Goal: Task Accomplishment & Management: Complete application form

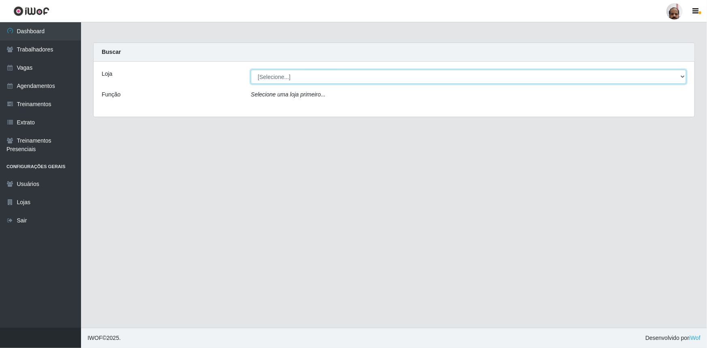
click at [684, 77] on select "[Selecione...] Mar Vermelho - Loja 05" at bounding box center [469, 77] width 436 height 14
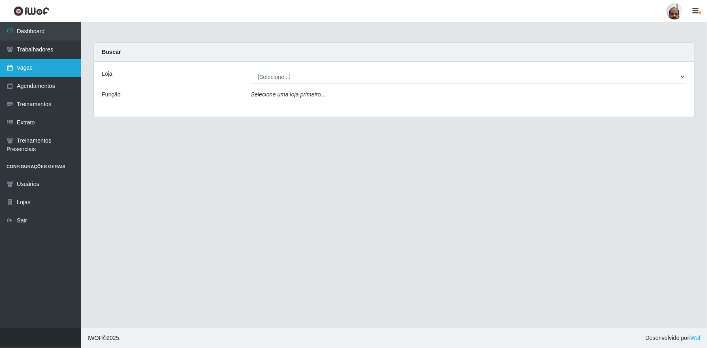
click at [53, 69] on link "Vagas" at bounding box center [40, 68] width 81 height 18
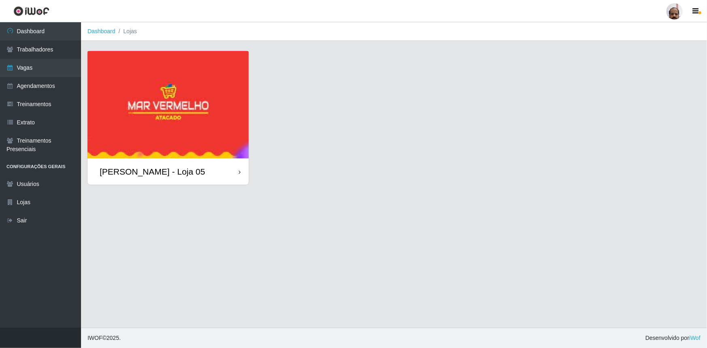
click at [172, 174] on div "[PERSON_NAME] - Loja 05" at bounding box center [152, 172] width 105 height 10
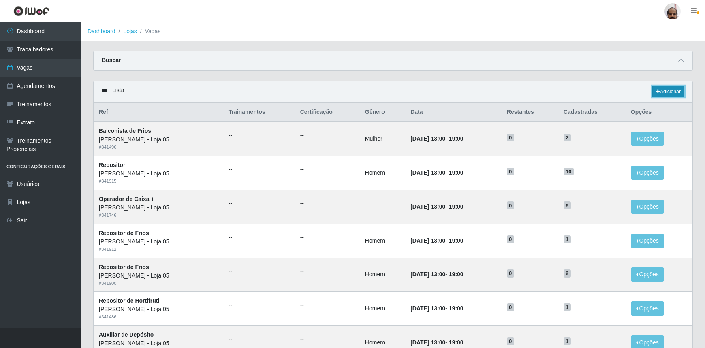
click at [676, 91] on link "Adicionar" at bounding box center [669, 91] width 32 height 11
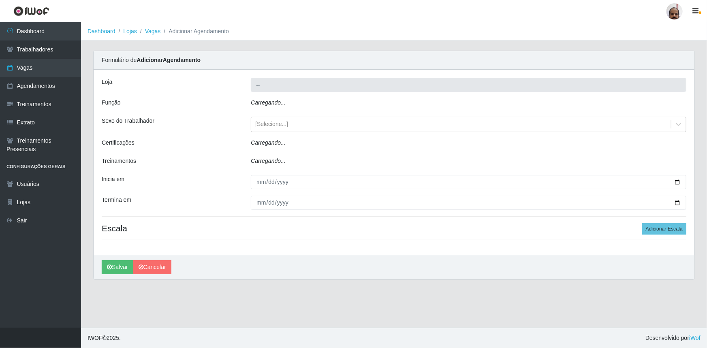
type input "[PERSON_NAME] - Loja 05"
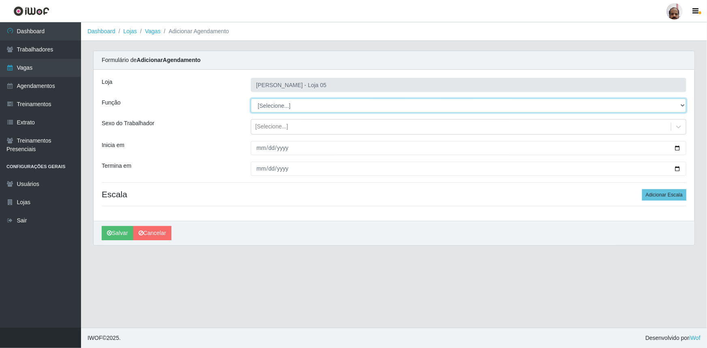
click at [685, 104] on select "[Selecione...] ASG ASG + ASG ++ Auxiliar de Depósito Auxiliar de Depósito + Aux…" at bounding box center [469, 105] width 436 height 14
select select "107"
click at [251, 98] on select "[Selecione...] ASG ASG + ASG ++ Auxiliar de Depósito Auxiliar de Depósito + Aux…" at bounding box center [469, 105] width 436 height 14
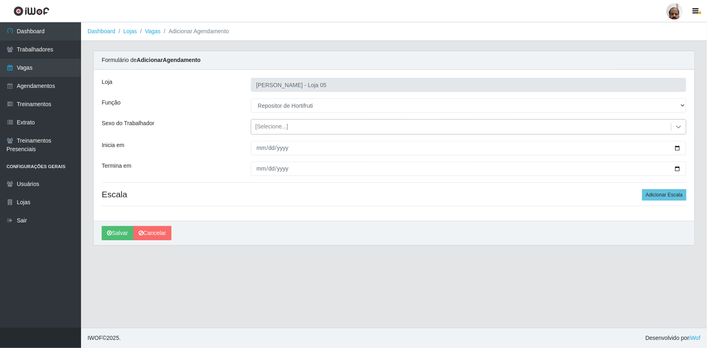
click at [679, 129] on icon at bounding box center [679, 127] width 8 height 8
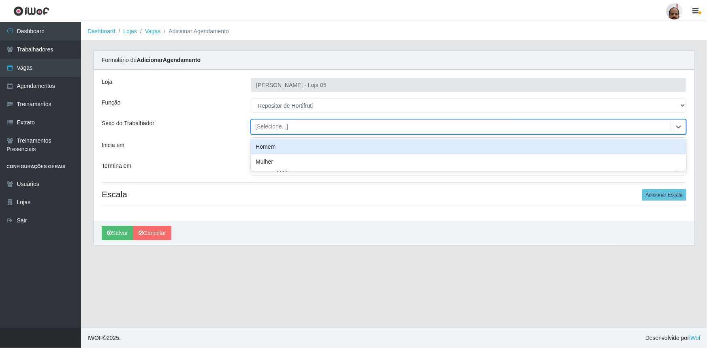
click at [285, 147] on div "Homem" at bounding box center [469, 146] width 436 height 15
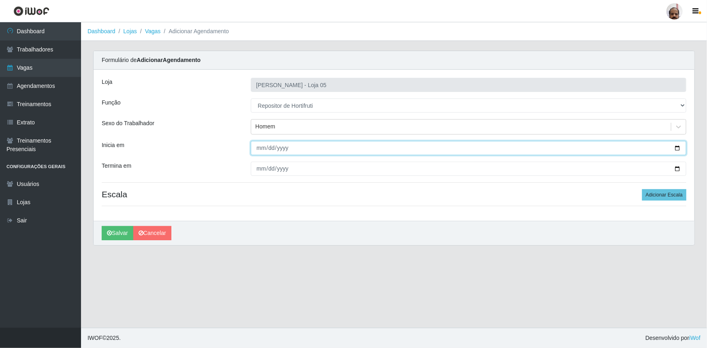
click at [679, 148] on input "Inicia em" at bounding box center [469, 148] width 436 height 14
type input "[DATE]"
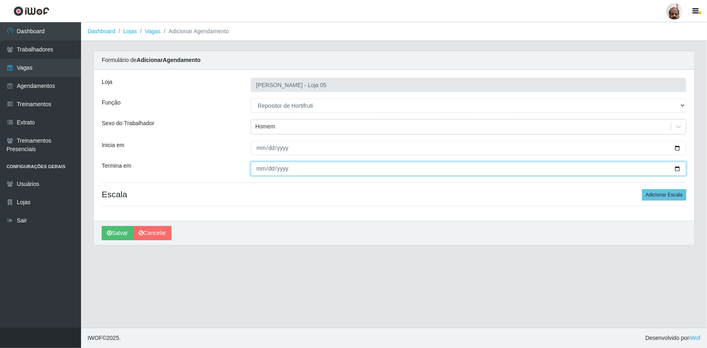
click at [677, 168] on input "Termina em" at bounding box center [469, 169] width 436 height 14
type input "[DATE]"
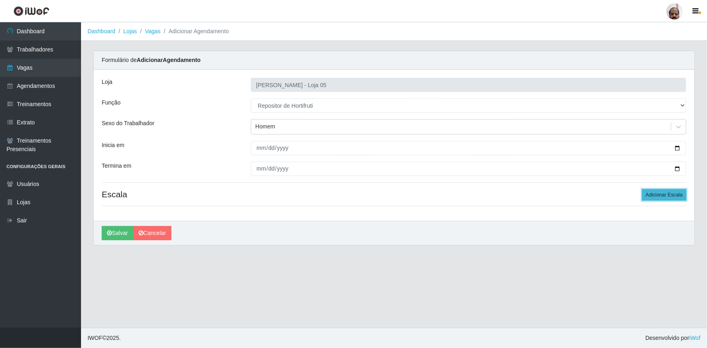
click at [663, 197] on button "Adicionar Escala" at bounding box center [664, 194] width 44 height 11
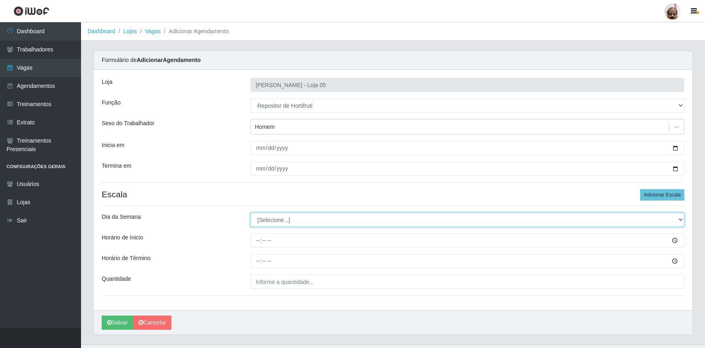
click at [680, 218] on select "[Selecione...] Segunda Terça Quarta Quinta Sexta Sábado Domingo" at bounding box center [467, 220] width 434 height 14
select select "6"
click at [250, 213] on select "[Selecione...] Segunda Terça Quarta Quinta Sexta Sábado Domingo" at bounding box center [467, 220] width 434 height 14
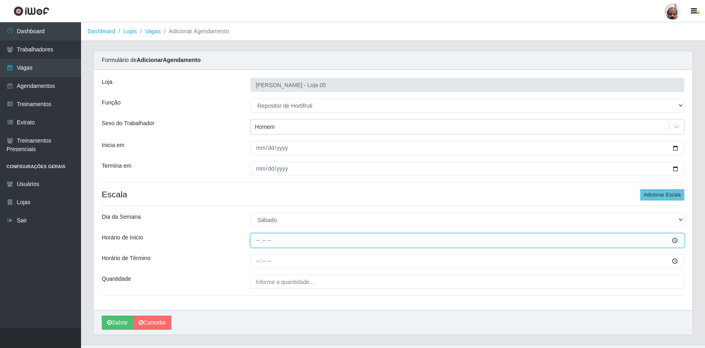
click at [259, 242] on input "Horário de Inicio" at bounding box center [467, 240] width 434 height 14
type input "08:00"
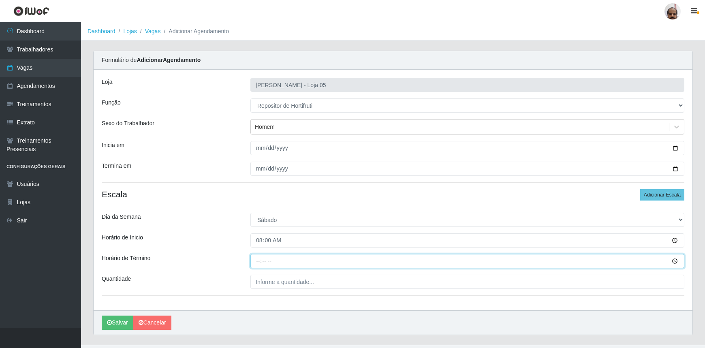
click at [257, 263] on input "Horário de Término" at bounding box center [467, 261] width 434 height 14
type input "14:00"
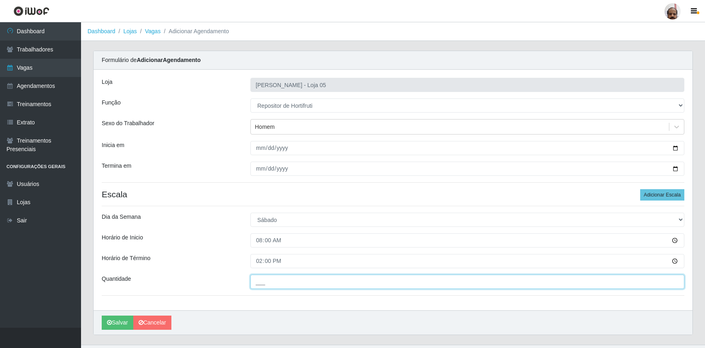
click at [264, 277] on input "___" at bounding box center [467, 282] width 434 height 14
type input "1__"
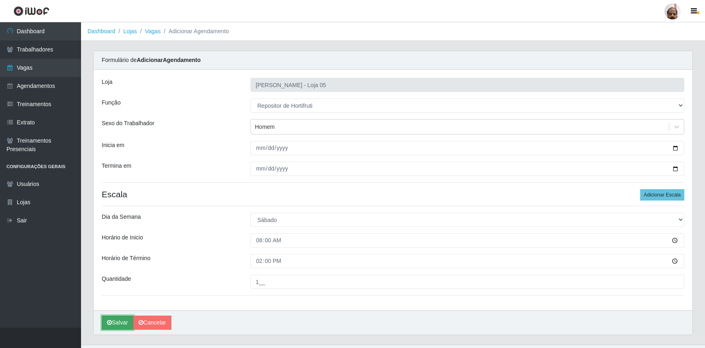
click at [114, 321] on button "Salvar" at bounding box center [118, 323] width 32 height 14
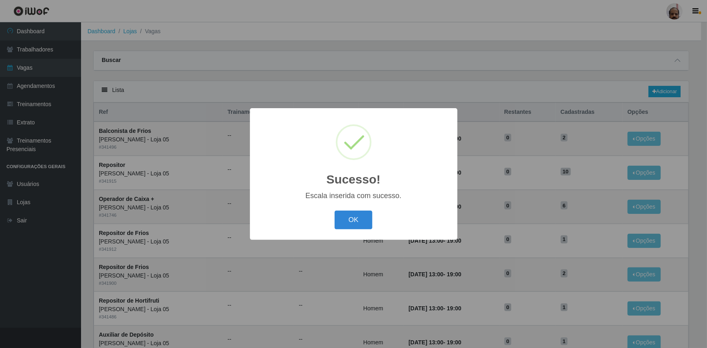
click at [367, 231] on div "OK Cancel" at bounding box center [353, 219] width 191 height 23
click at [355, 218] on button "OK" at bounding box center [354, 220] width 38 height 19
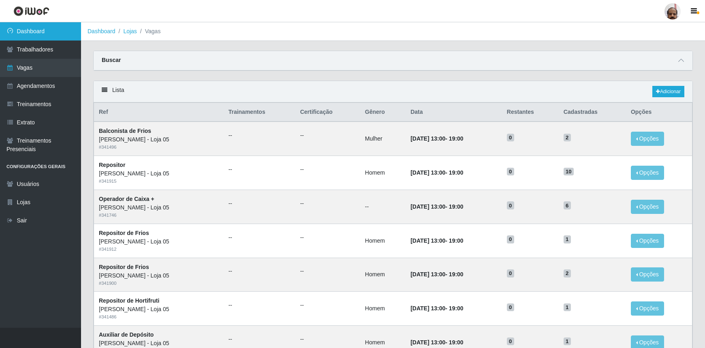
click at [53, 30] on link "Dashboard" at bounding box center [40, 31] width 81 height 18
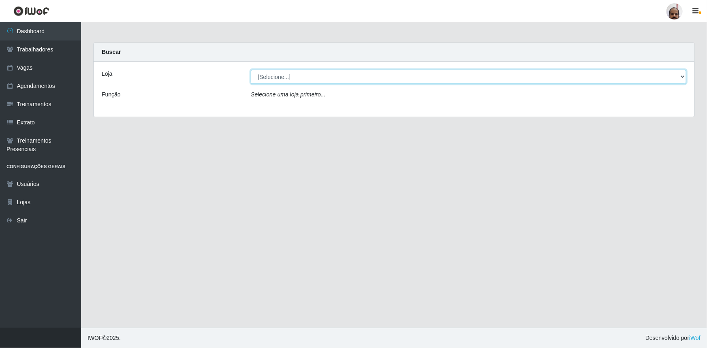
click at [681, 77] on select "[Selecione...] Mar Vermelho - Loja 05" at bounding box center [469, 77] width 436 height 14
select select "252"
click at [251, 70] on select "[Selecione...] Mar Vermelho - Loja 05" at bounding box center [469, 77] width 436 height 14
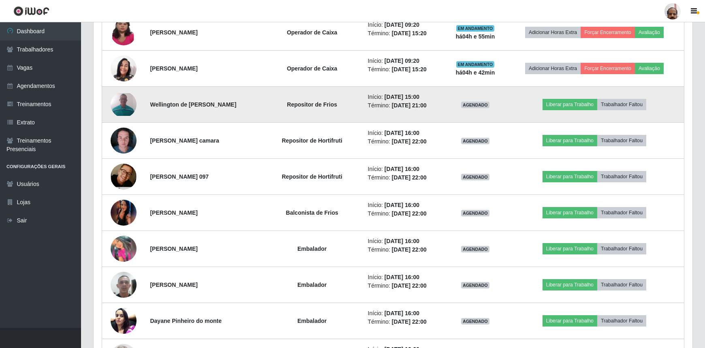
scroll to position [737, 0]
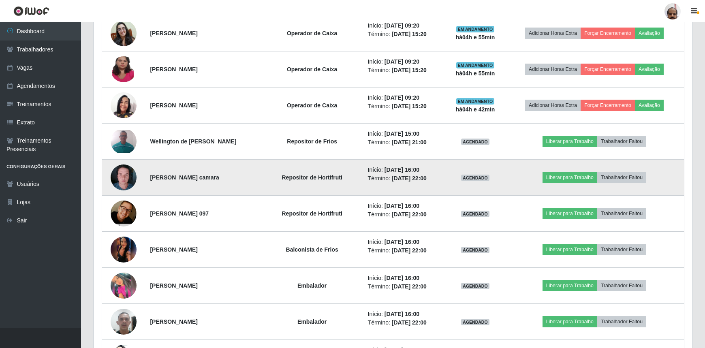
click at [127, 180] on img at bounding box center [124, 177] width 26 height 34
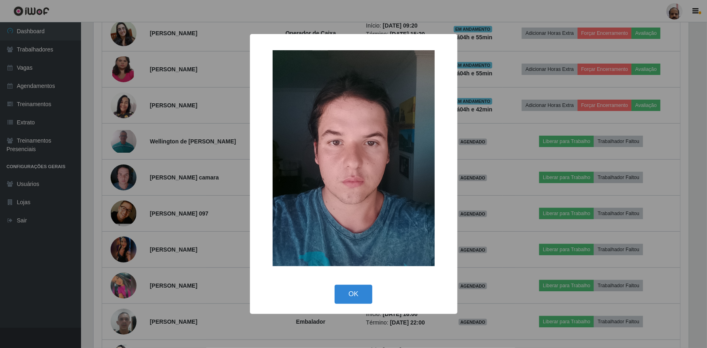
click at [127, 180] on div "× OK Cancel" at bounding box center [353, 174] width 707 height 348
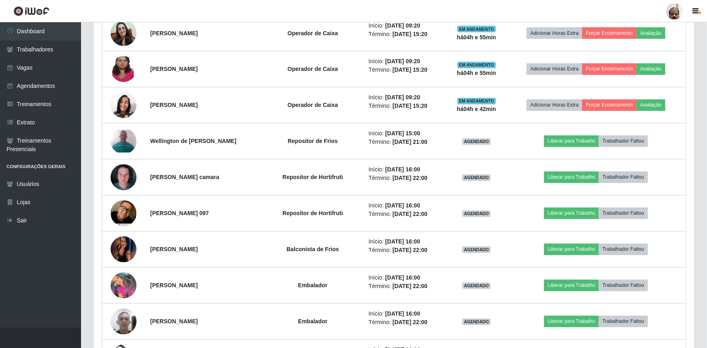
scroll to position [168, 599]
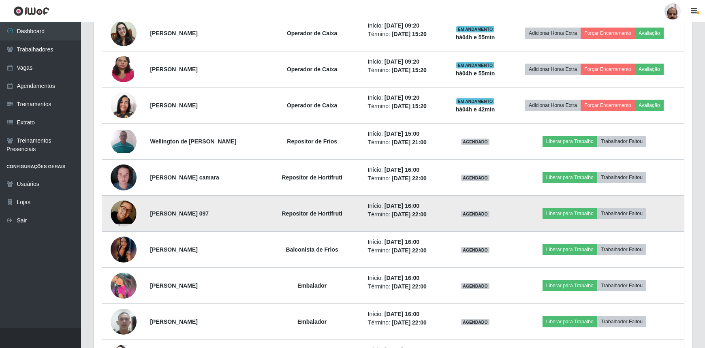
click at [124, 212] on img at bounding box center [124, 213] width 26 height 39
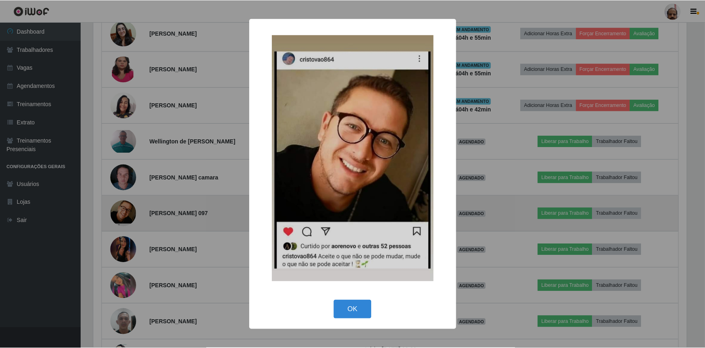
scroll to position [168, 595]
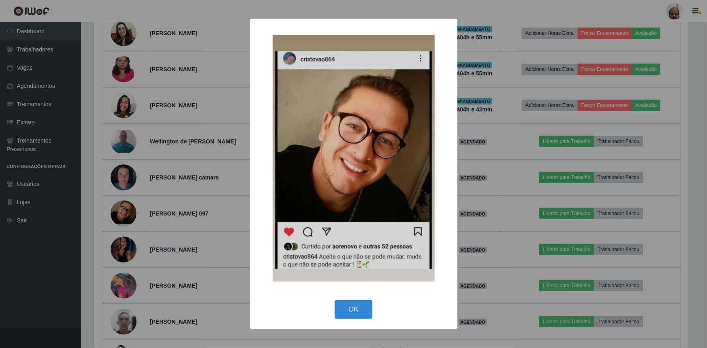
click at [124, 212] on div "× OK Cancel" at bounding box center [353, 174] width 707 height 348
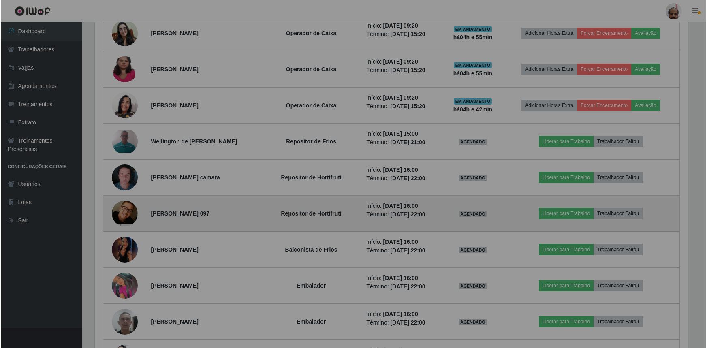
scroll to position [168, 599]
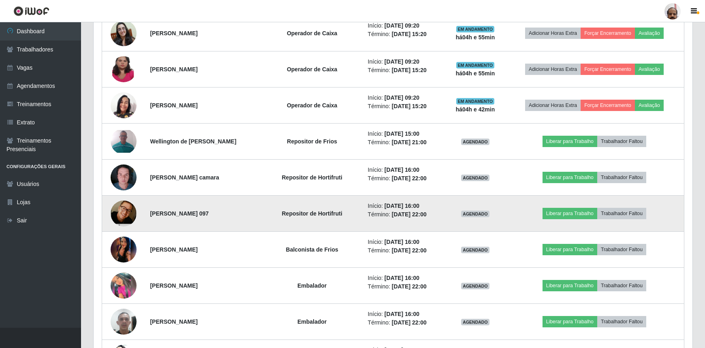
click at [126, 213] on img at bounding box center [124, 213] width 26 height 39
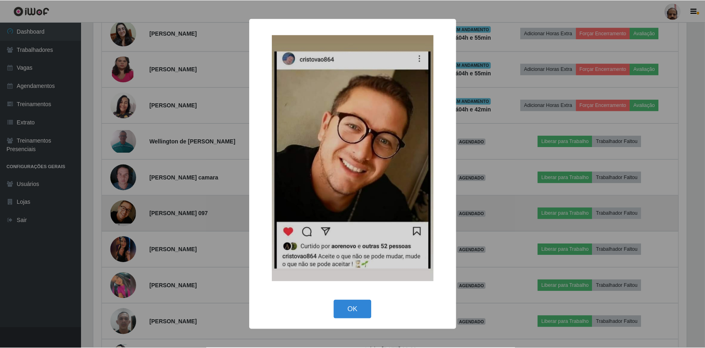
scroll to position [168, 595]
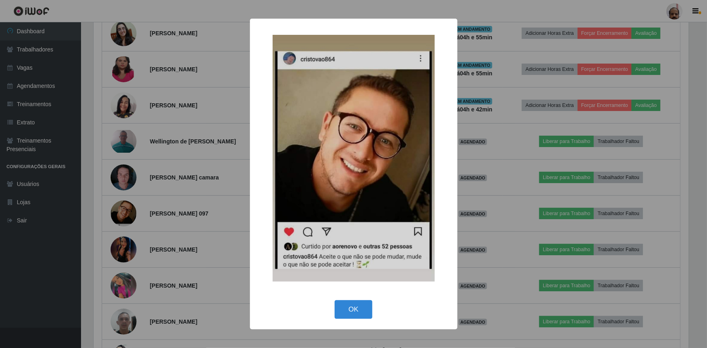
click at [125, 211] on div "× OK Cancel" at bounding box center [353, 174] width 707 height 348
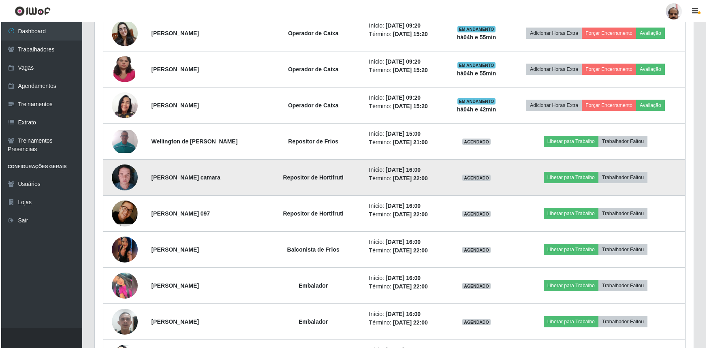
scroll to position [168, 599]
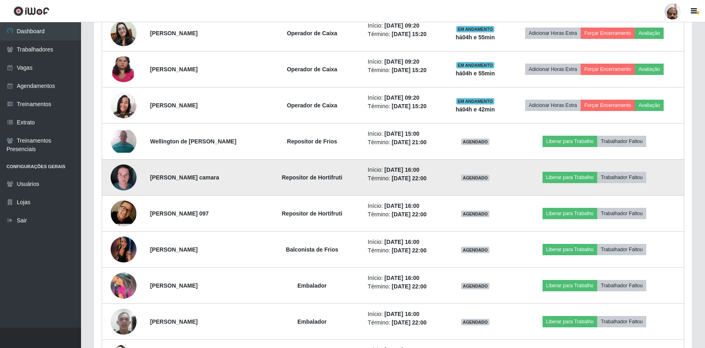
click at [126, 174] on img at bounding box center [124, 177] width 26 height 34
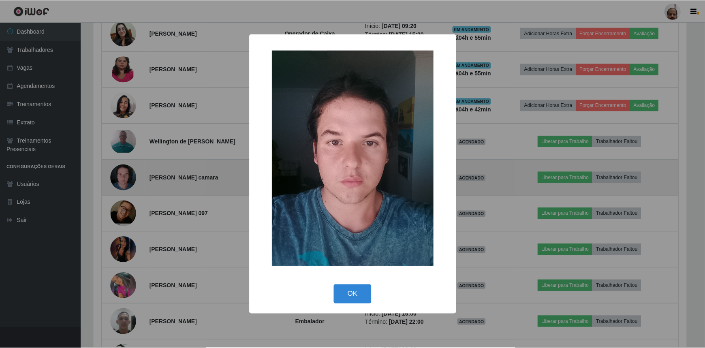
scroll to position [168, 595]
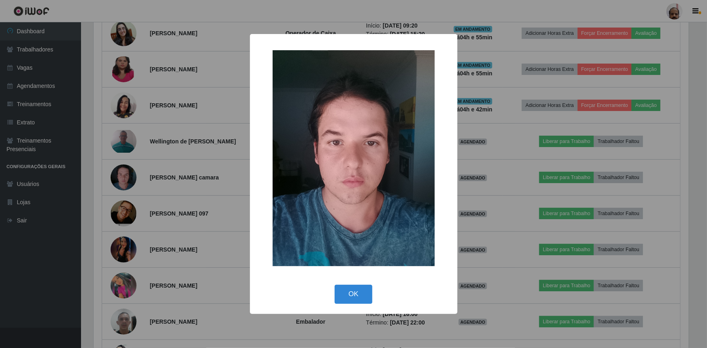
click at [165, 174] on div "× OK Cancel" at bounding box center [353, 174] width 707 height 348
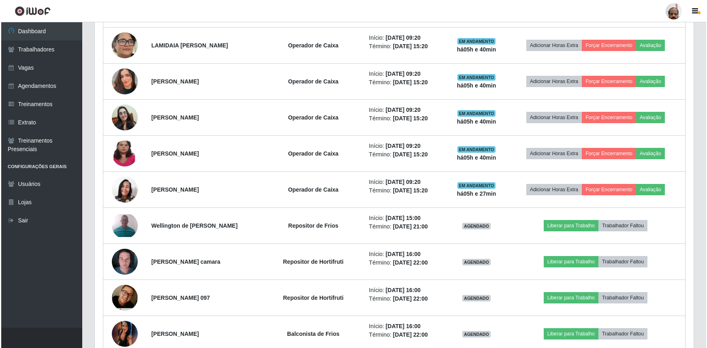
scroll to position [399, 0]
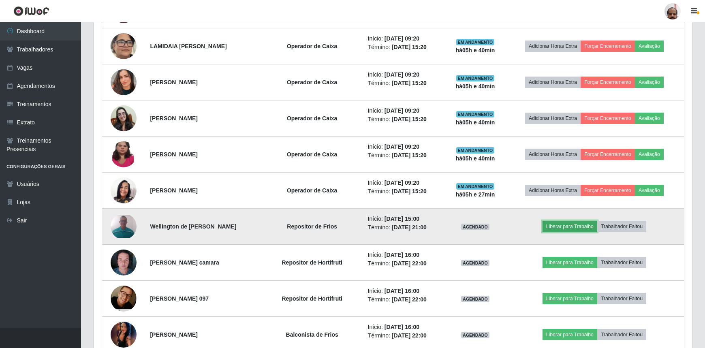
click at [572, 226] on button "Liberar para Trabalho" at bounding box center [570, 226] width 55 height 11
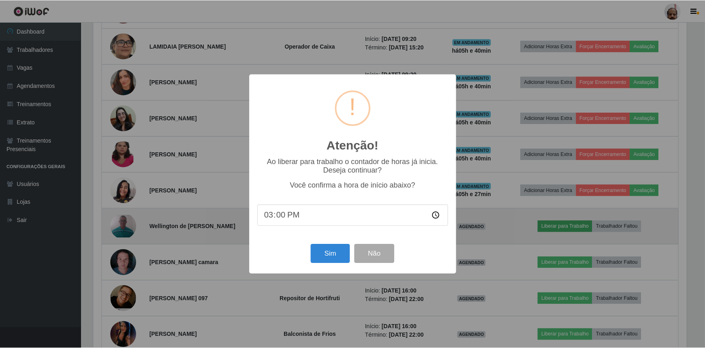
scroll to position [168, 595]
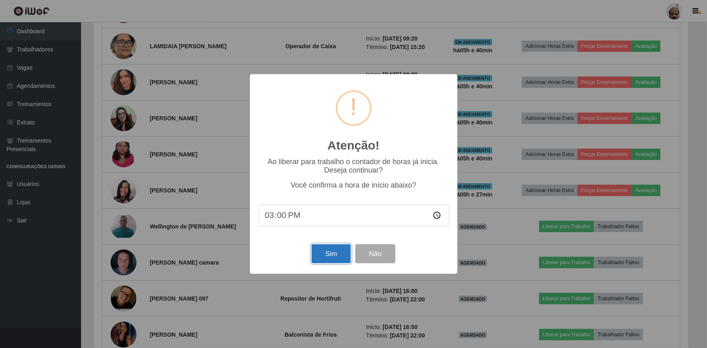
click at [331, 256] on button "Sim" at bounding box center [331, 253] width 39 height 19
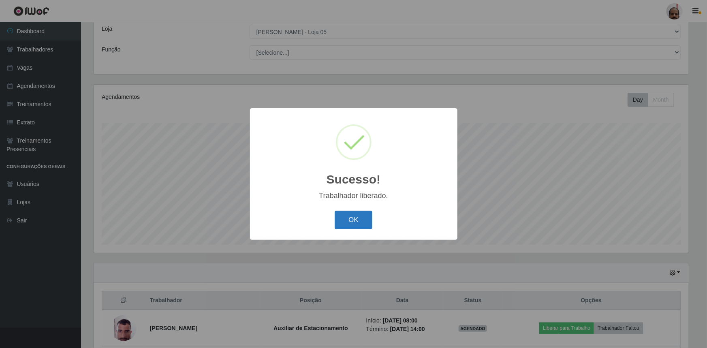
click at [356, 219] on button "OK" at bounding box center [354, 220] width 38 height 19
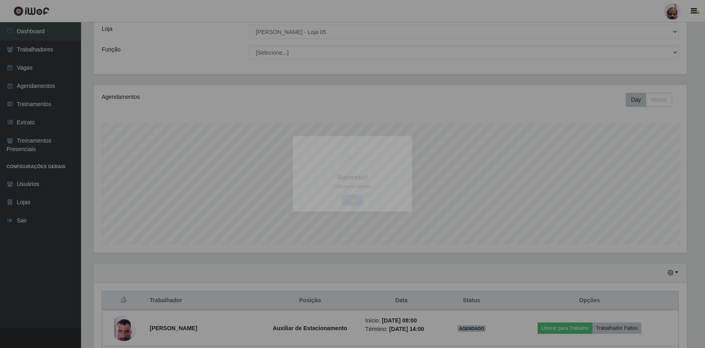
scroll to position [168, 599]
